Goal: Complete application form: Complete application form

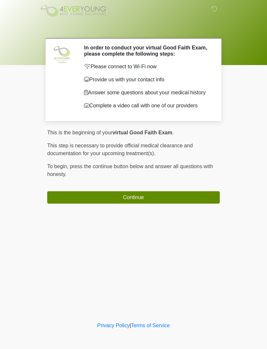
click at [167, 203] on button "Continue" at bounding box center [133, 197] width 172 height 12
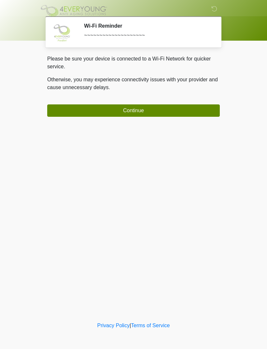
click at [159, 110] on button "Continue" at bounding box center [133, 110] width 172 height 12
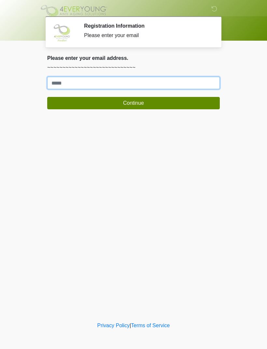
click at [148, 78] on input "Where should we email your treatment plan?" at bounding box center [133, 83] width 172 height 12
type input "**********"
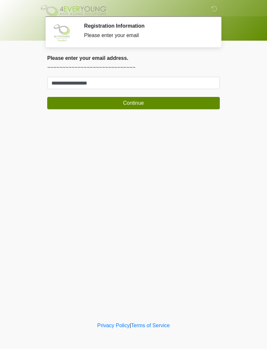
click at [147, 100] on button "Continue" at bounding box center [133, 103] width 172 height 12
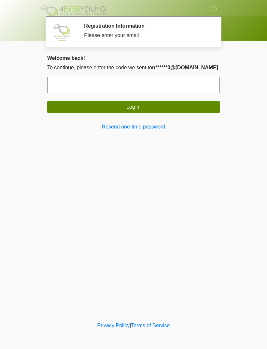
click at [178, 80] on input "text" at bounding box center [133, 85] width 172 height 16
type input "******"
click at [152, 108] on button "Log in" at bounding box center [133, 107] width 172 height 12
click at [148, 123] on link "Resend one-time password" at bounding box center [133, 127] width 172 height 8
click at [103, 130] on link "Resend one-time password" at bounding box center [133, 127] width 172 height 8
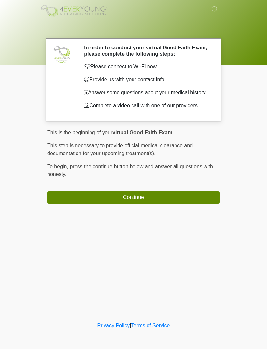
click at [157, 202] on button "Continue" at bounding box center [133, 197] width 172 height 12
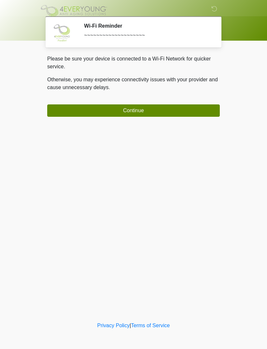
click at [170, 111] on button "Continue" at bounding box center [133, 110] width 172 height 12
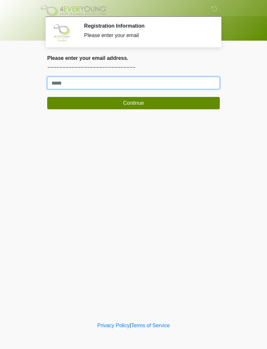
click at [167, 86] on input "Where should we email your treatment plan?" at bounding box center [133, 83] width 172 height 12
type input "**********"
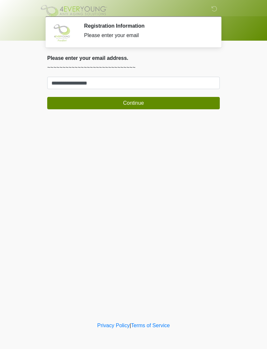
click at [141, 106] on button "Continue" at bounding box center [133, 103] width 172 height 12
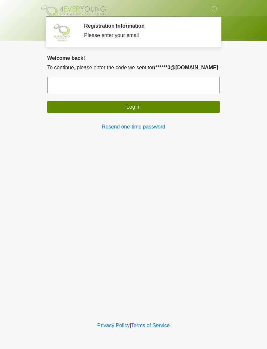
click at [108, 89] on input "text" at bounding box center [133, 85] width 172 height 16
type input "******"
click at [147, 107] on button "Log in" at bounding box center [133, 107] width 172 height 12
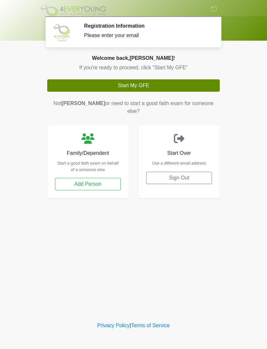
click at [149, 89] on button "Start My GFE" at bounding box center [133, 85] width 172 height 12
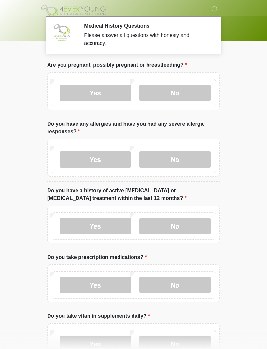
click at [167, 92] on label "No" at bounding box center [174, 93] width 71 height 16
click at [181, 152] on label "No" at bounding box center [174, 159] width 71 height 16
click at [182, 225] on label "No" at bounding box center [174, 226] width 71 height 16
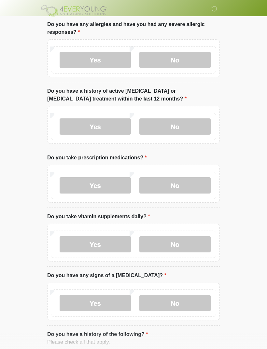
scroll to position [103, 0]
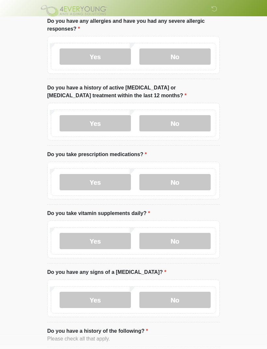
click at [179, 183] on label "No" at bounding box center [174, 182] width 71 height 16
click at [176, 241] on label "No" at bounding box center [174, 241] width 71 height 16
click at [103, 238] on label "Yes" at bounding box center [94, 241] width 71 height 16
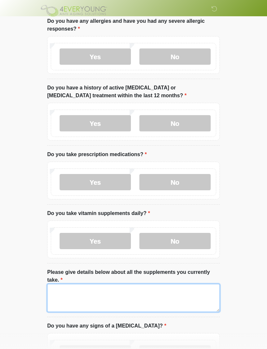
click at [97, 293] on textarea "Please give details below about all the supplements you currently take." at bounding box center [133, 298] width 172 height 28
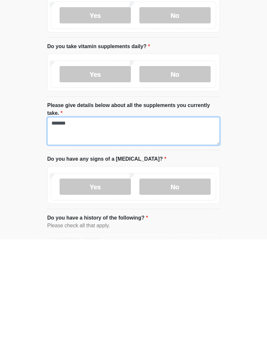
type textarea "*******"
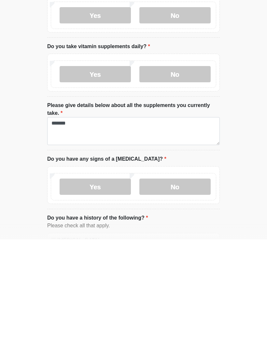
click at [187, 288] on label "No" at bounding box center [174, 296] width 71 height 16
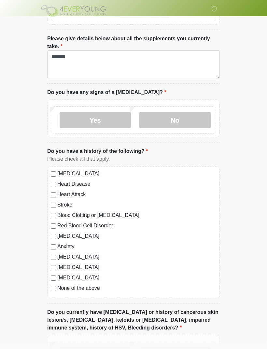
scroll to position [346, 0]
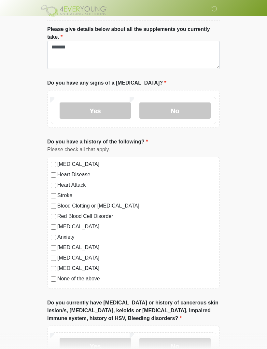
click at [59, 204] on label "Blood Clotting or Bleeding Disorder" at bounding box center [136, 206] width 159 height 8
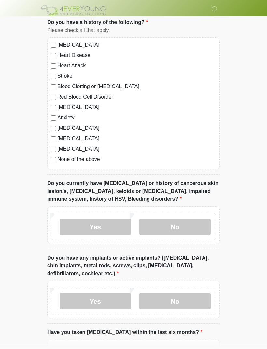
scroll to position [465, 0]
click at [185, 224] on label "No" at bounding box center [174, 226] width 71 height 16
click at [179, 300] on label "No" at bounding box center [174, 301] width 71 height 16
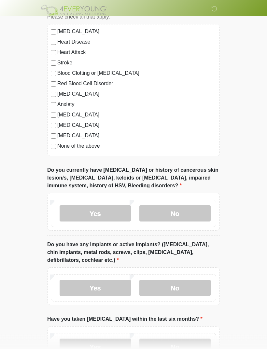
scroll to position [528, 0]
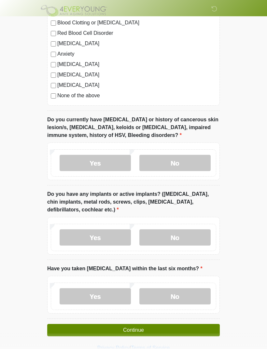
click at [178, 295] on label "No" at bounding box center [174, 296] width 71 height 16
click at [150, 329] on button "Continue" at bounding box center [133, 330] width 172 height 12
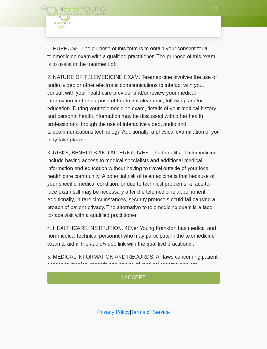
scroll to position [0, 0]
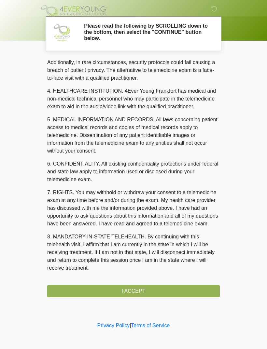
click at [140, 293] on div "1. PURPOSE. The purpose of this form is to obtain your consent for a telemedici…" at bounding box center [133, 177] width 172 height 239
click at [146, 289] on button "I ACCEPT" at bounding box center [133, 291] width 172 height 12
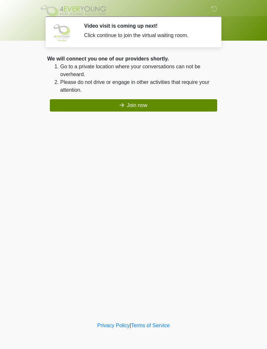
click at [139, 107] on button "Join now" at bounding box center [133, 105] width 167 height 12
